Goal: Navigation & Orientation: Go to known website

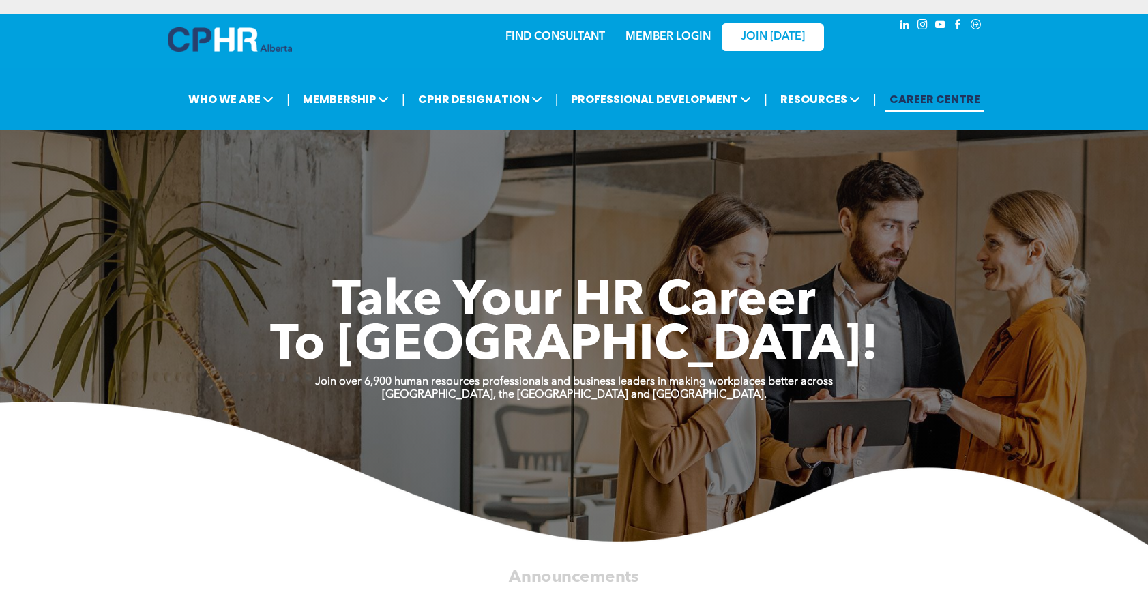
click at [666, 31] on link "MEMBER LOGIN" at bounding box center [667, 36] width 85 height 11
click at [655, 35] on link "MEMBER LOGIN" at bounding box center [667, 36] width 85 height 11
click at [239, 46] on img at bounding box center [230, 39] width 124 height 25
click at [675, 35] on link "MEMBER LOGIN" at bounding box center [667, 36] width 85 height 11
